Goal: Task Accomplishment & Management: Use online tool/utility

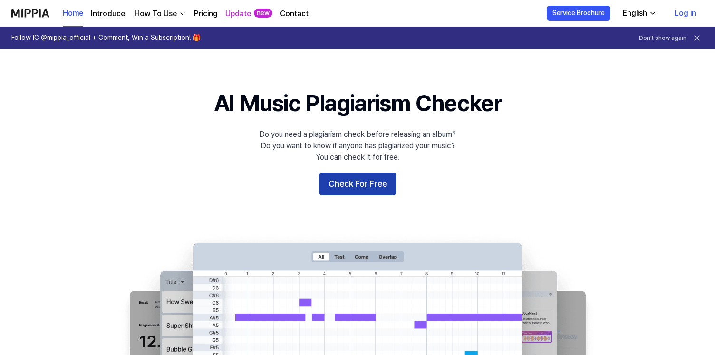
click at [358, 194] on button "Check For Free" at bounding box center [357, 184] width 77 height 23
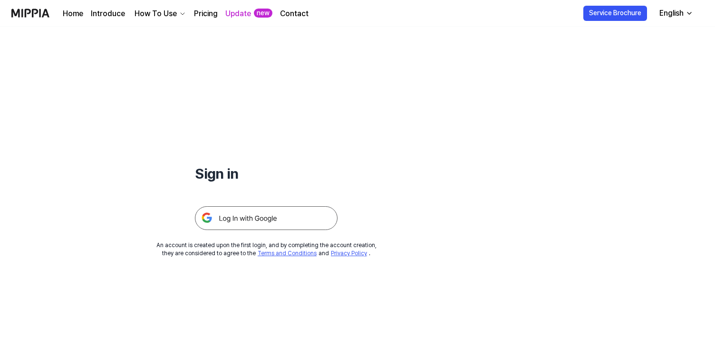
click at [252, 220] on img at bounding box center [266, 218] width 143 height 24
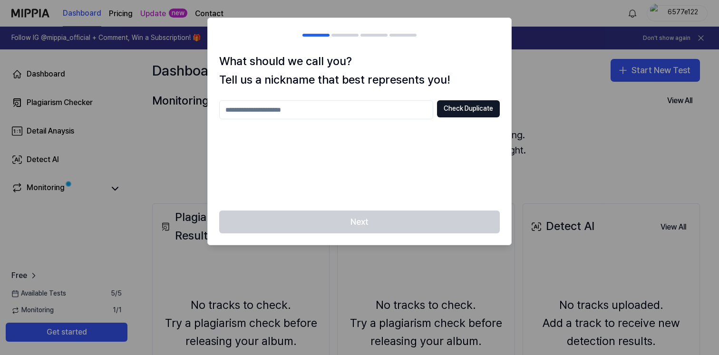
click at [307, 111] on input "text" at bounding box center [326, 109] width 214 height 19
type input "*"
type input "*******"
click at [454, 110] on button "Check Duplicate" at bounding box center [468, 108] width 63 height 17
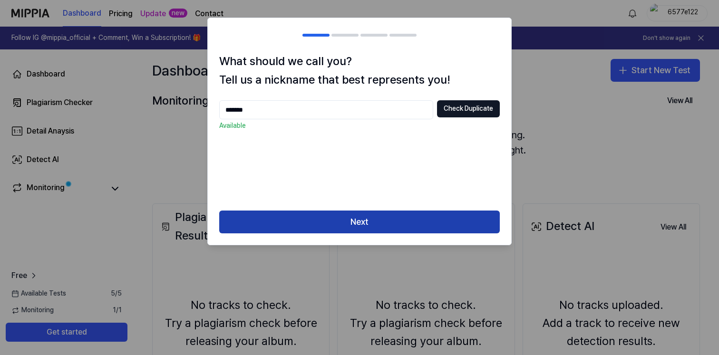
click at [360, 220] on button "Next" at bounding box center [359, 222] width 280 height 23
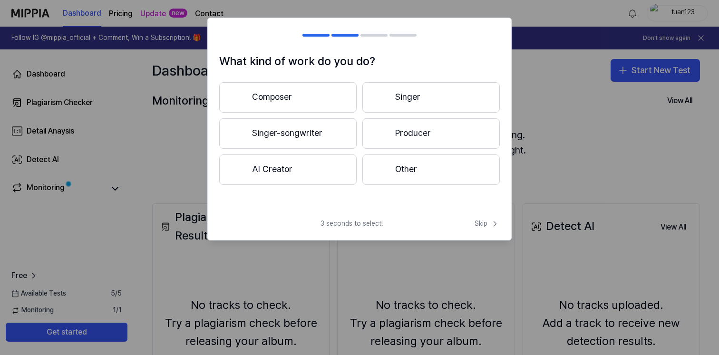
click at [398, 130] on button "Producer" at bounding box center [430, 133] width 137 height 30
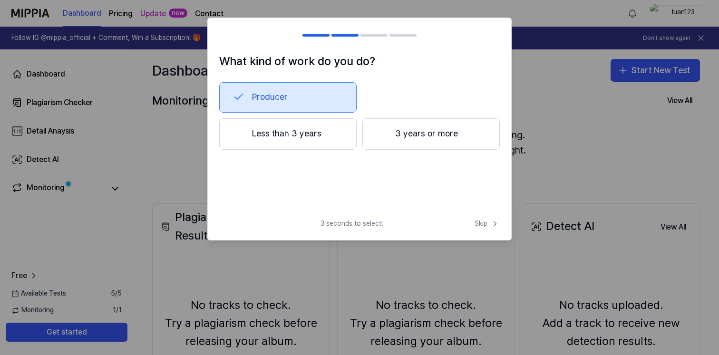
click at [322, 132] on button "Less than 3 years" at bounding box center [287, 133] width 137 height 31
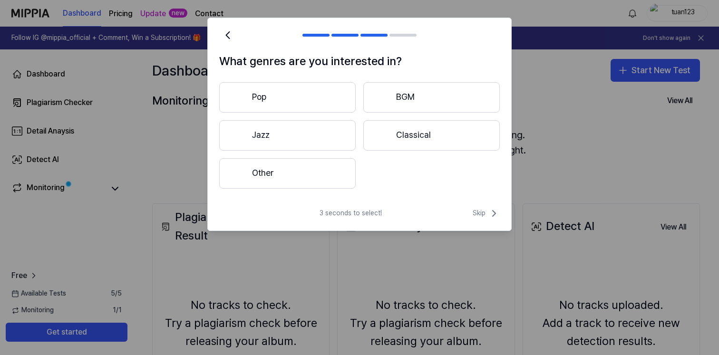
click at [313, 170] on button "Other" at bounding box center [287, 173] width 136 height 30
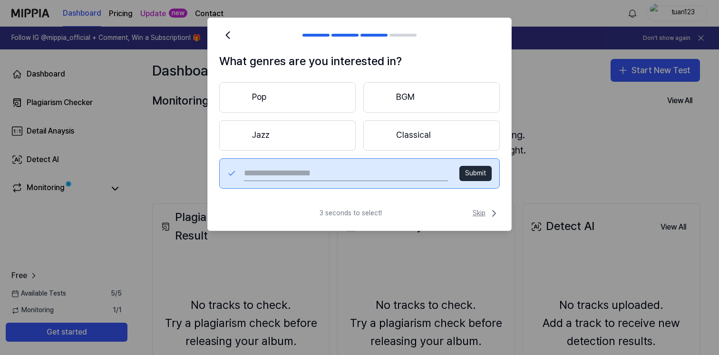
click at [485, 209] on span "Skip" at bounding box center [486, 213] width 27 height 11
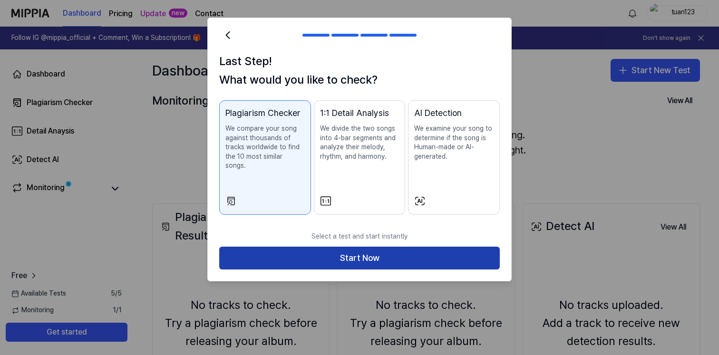
click at [408, 247] on button "Start Now" at bounding box center [359, 258] width 280 height 23
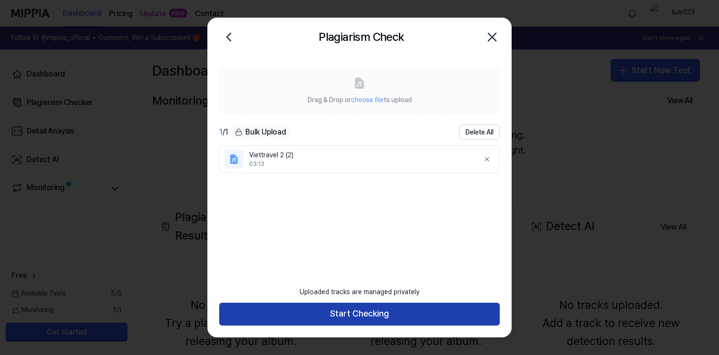
click at [388, 312] on button "Start Checking" at bounding box center [359, 314] width 280 height 23
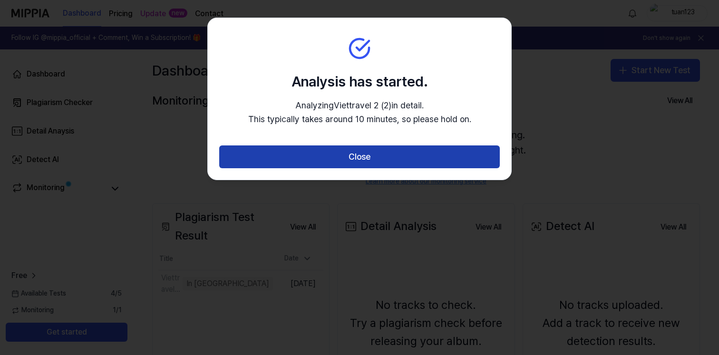
click at [404, 155] on button "Close" at bounding box center [359, 156] width 280 height 23
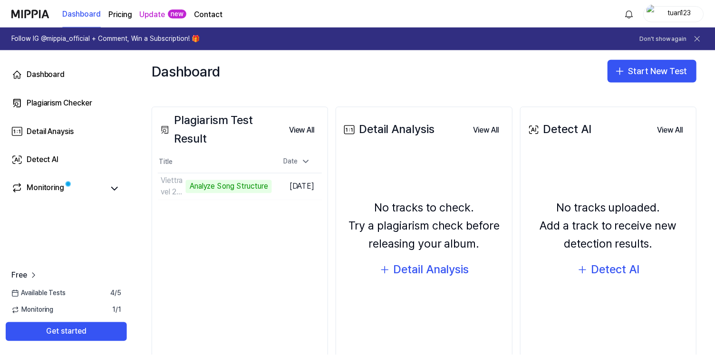
scroll to position [99, 0]
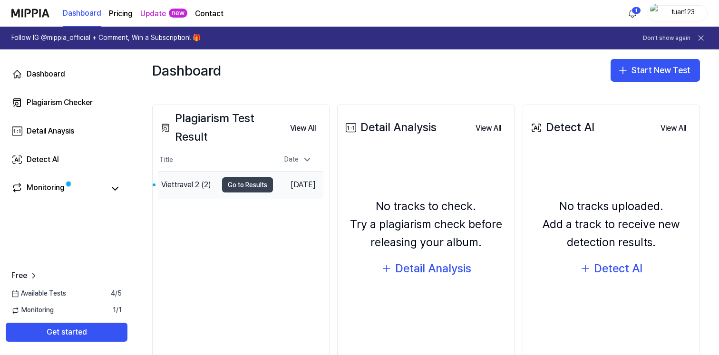
click at [234, 181] on button "Go to Results" at bounding box center [247, 184] width 51 height 15
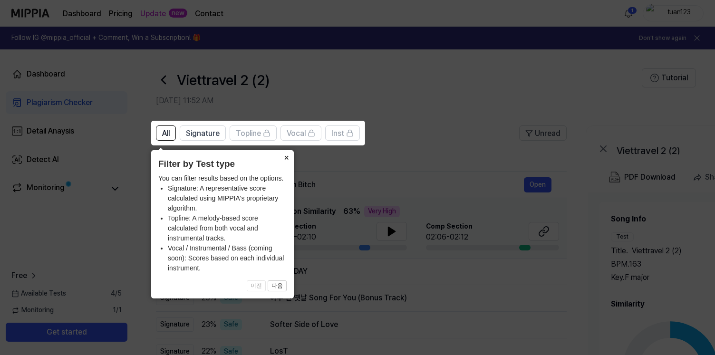
click at [283, 158] on button "×" at bounding box center [286, 156] width 15 height 13
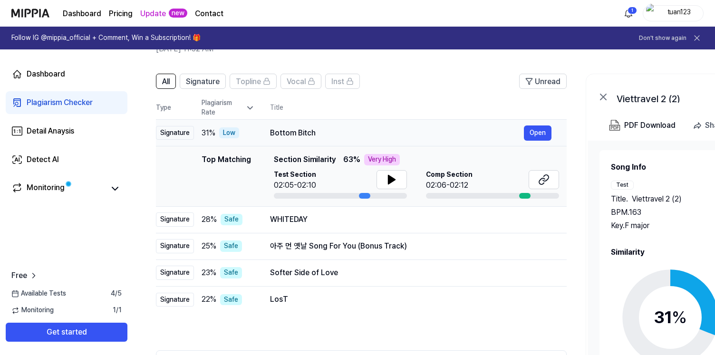
scroll to position [42, 0]
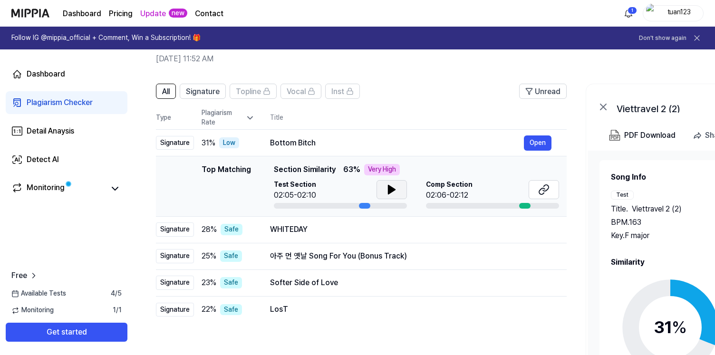
click at [396, 191] on button at bounding box center [392, 189] width 30 height 19
click at [388, 188] on icon at bounding box center [391, 189] width 7 height 9
click at [548, 188] on icon at bounding box center [546, 188] width 6 height 6
click at [250, 142] on div "31 % Low" at bounding box center [228, 142] width 53 height 11
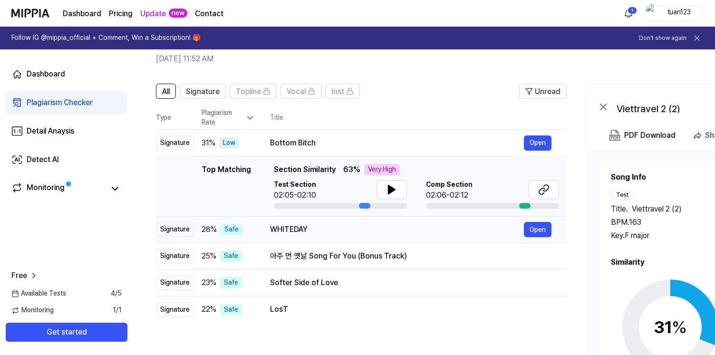
click at [272, 229] on div "WHITEDAY" at bounding box center [397, 229] width 254 height 11
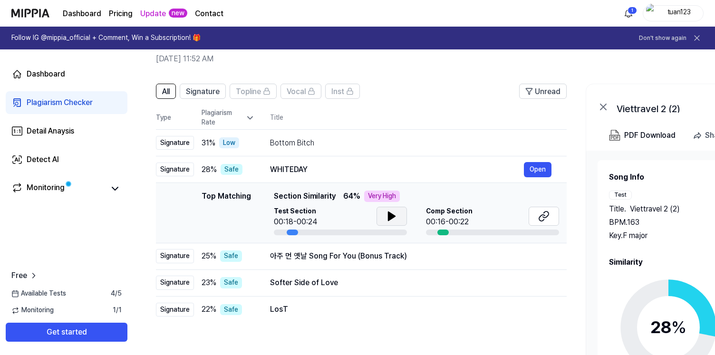
click at [377, 213] on button at bounding box center [392, 216] width 30 height 19
click at [543, 214] on icon at bounding box center [543, 216] width 11 height 11
click at [381, 255] on div "아주 먼 옛날 Song For You (Bonus Track)" at bounding box center [397, 256] width 254 height 11
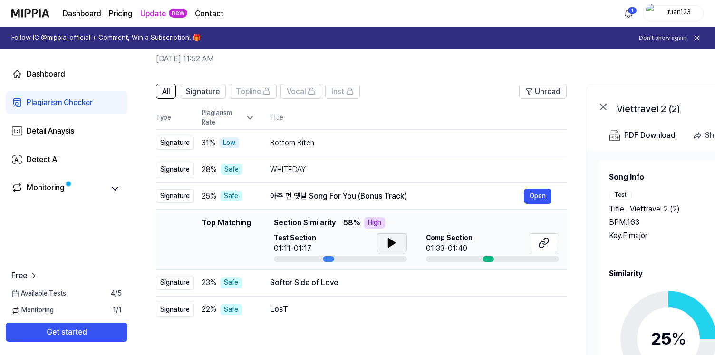
click at [395, 243] on icon at bounding box center [391, 242] width 11 height 11
click at [532, 241] on button at bounding box center [544, 242] width 30 height 19
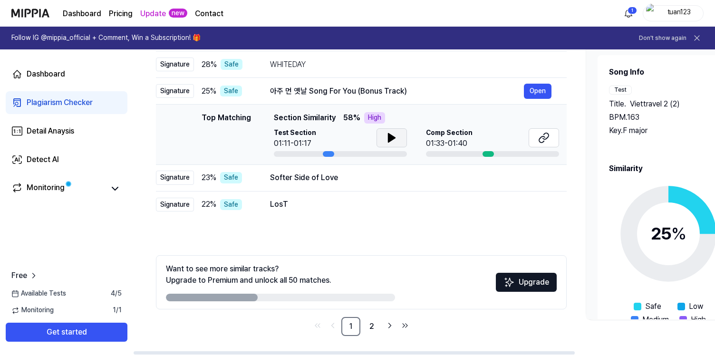
scroll to position [0, 0]
